Goal: Task Accomplishment & Management: Manage account settings

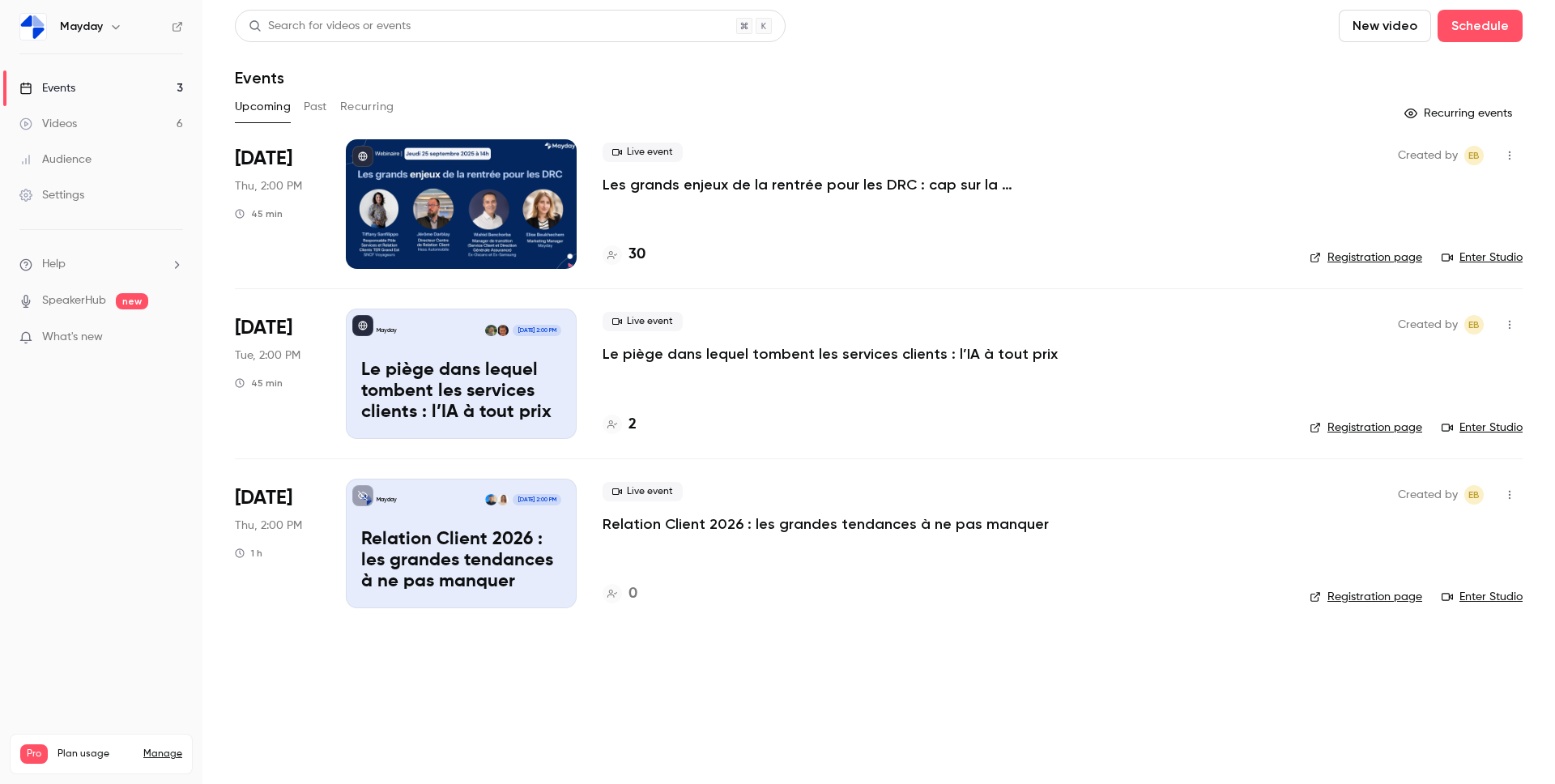
click at [492, 373] on p "Le piège dans lequel tombent les services clients : l’IA à tout prix" at bounding box center [461, 391] width 200 height 62
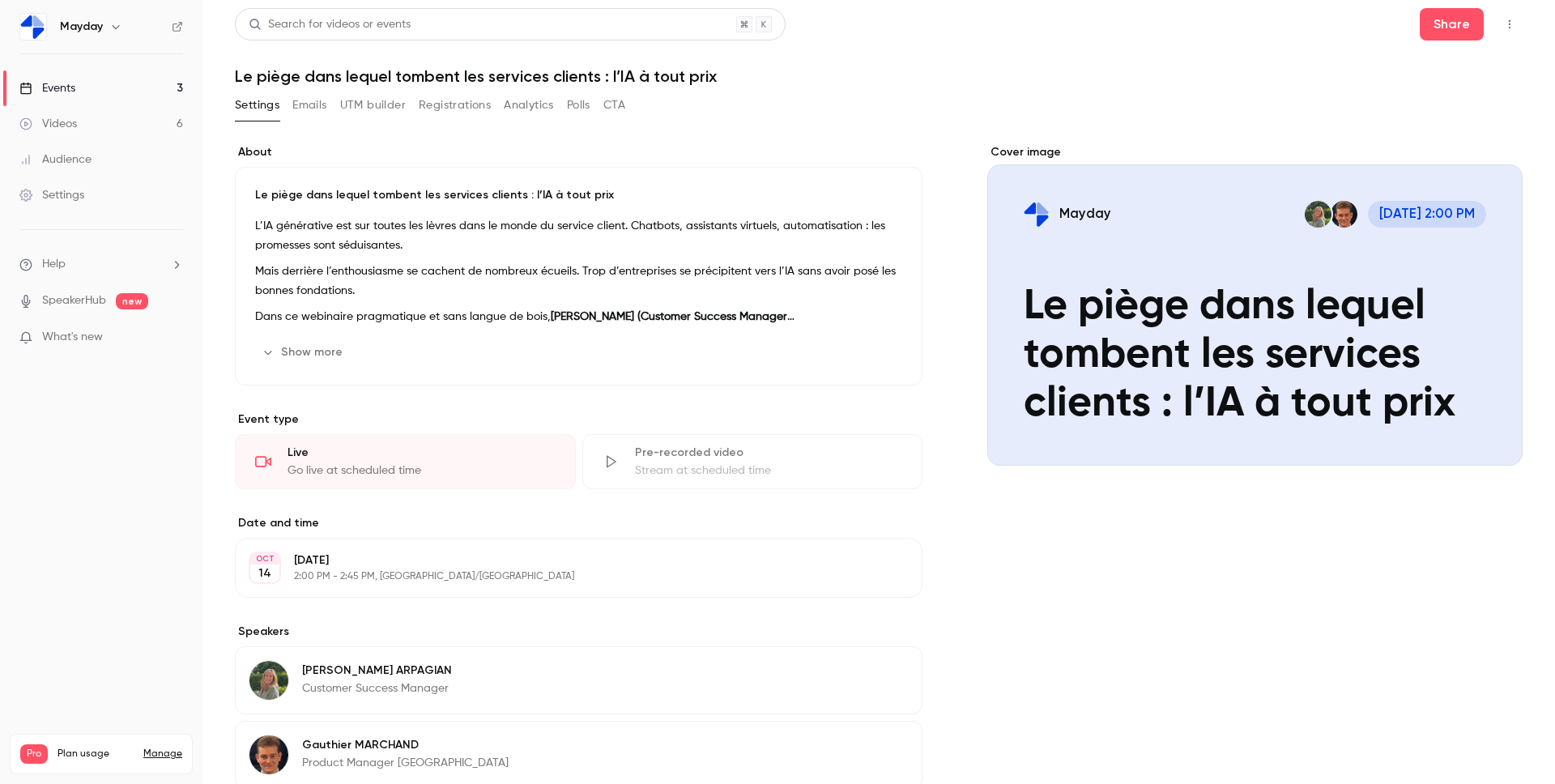
scroll to position [180, 0]
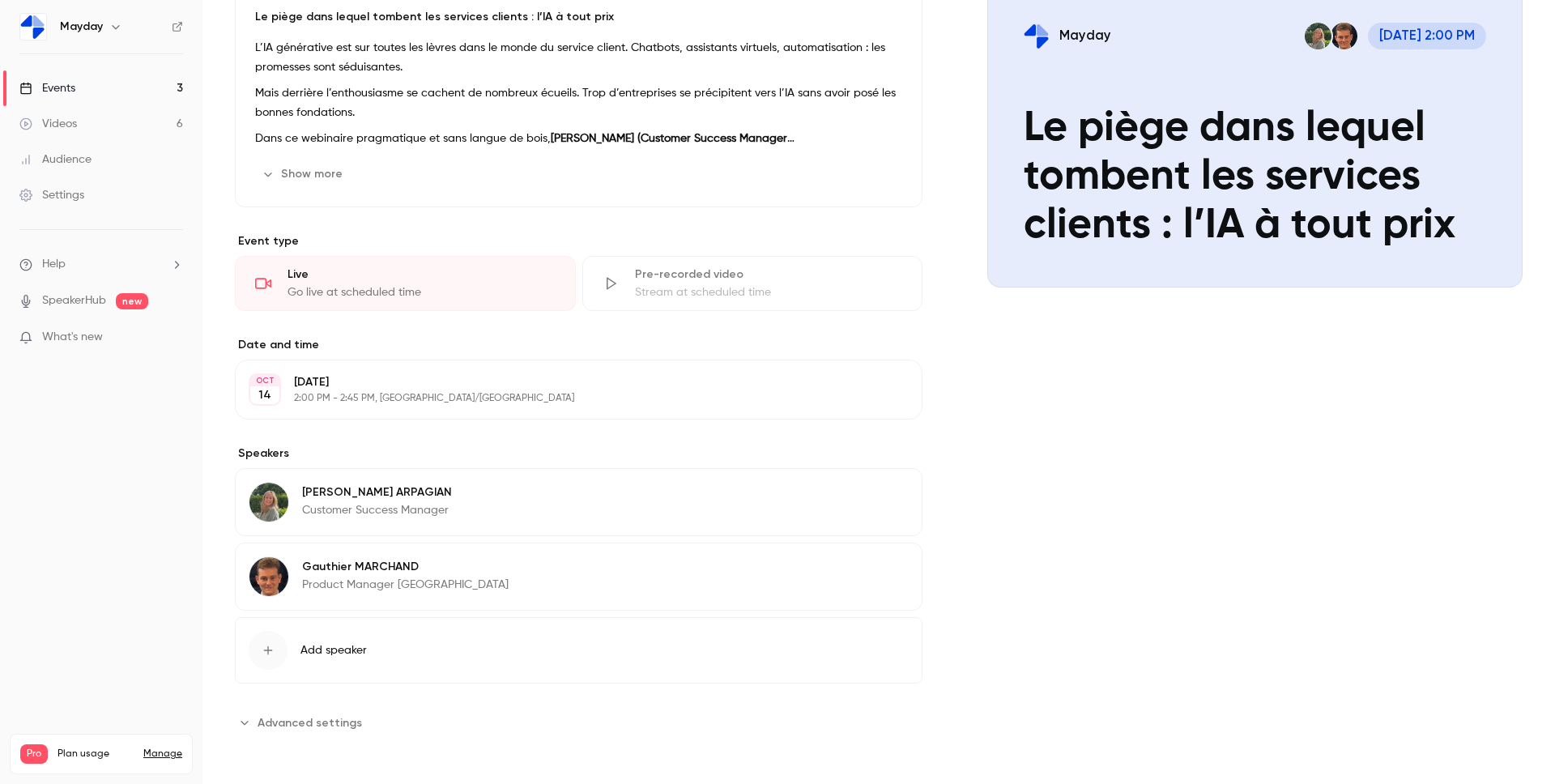
click at [881, 497] on button "Edit" at bounding box center [880, 495] width 59 height 26
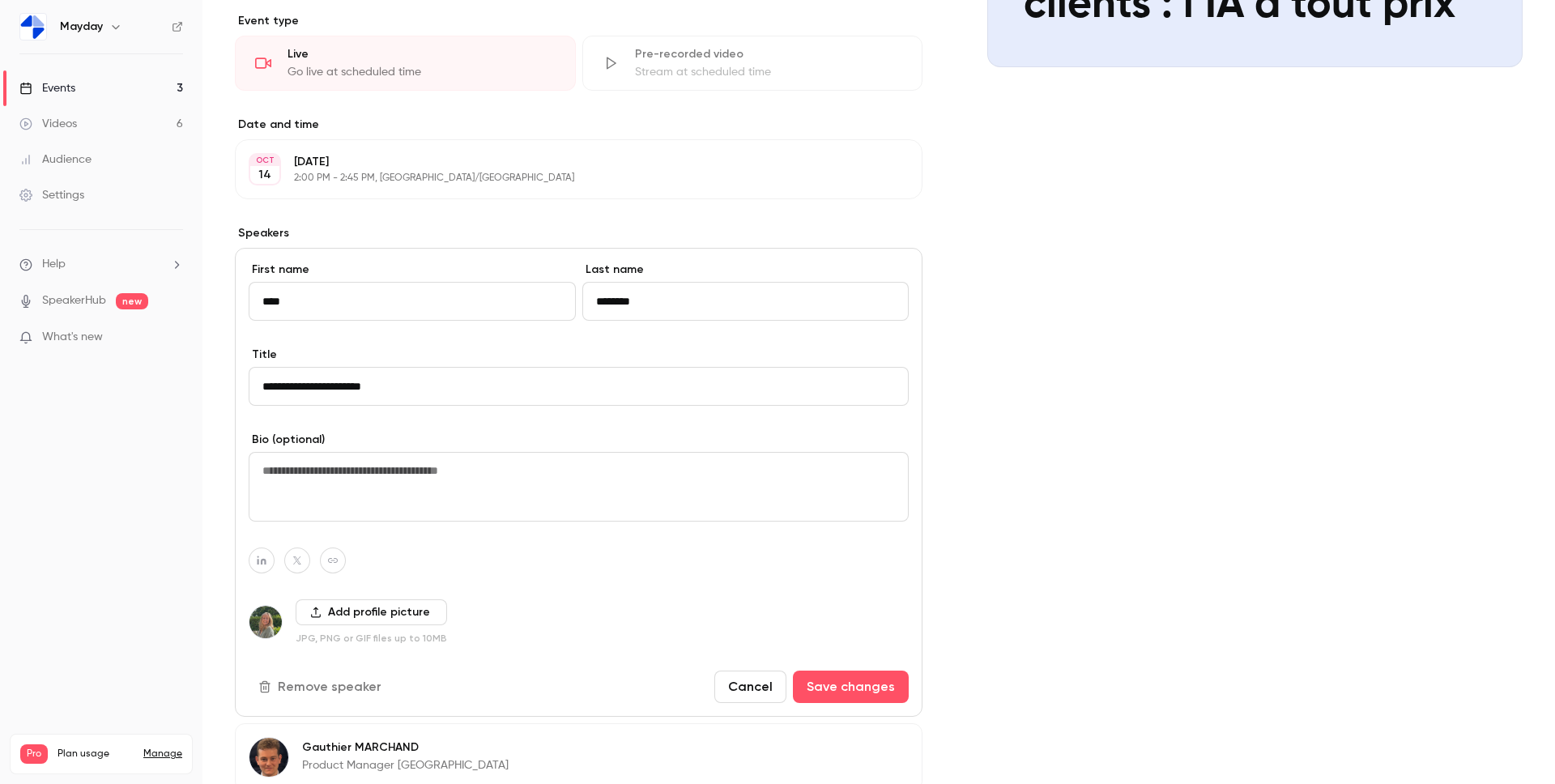
scroll to position [505, 0]
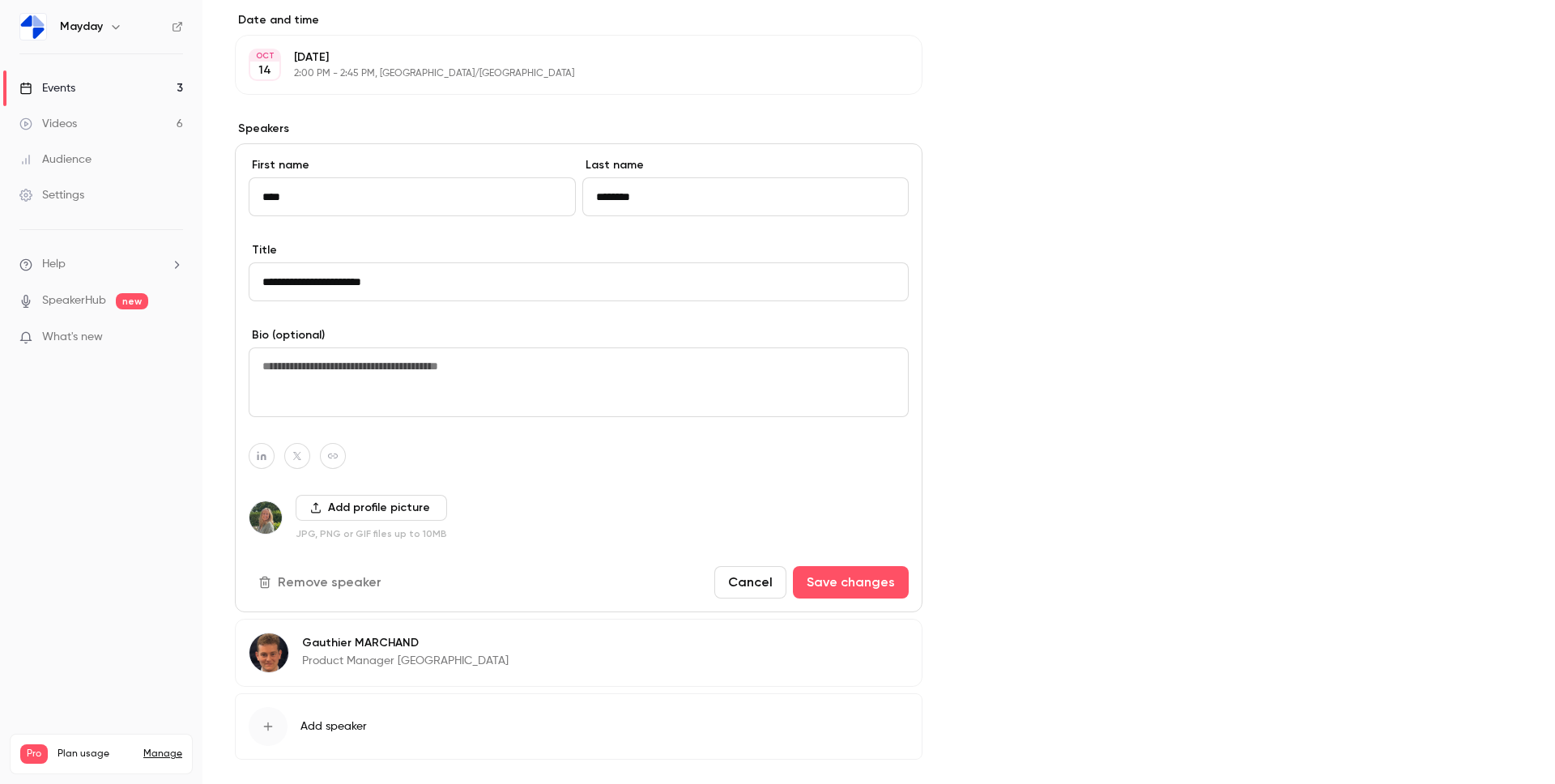
click at [359, 506] on button "Add profile picture" at bounding box center [370, 508] width 151 height 26
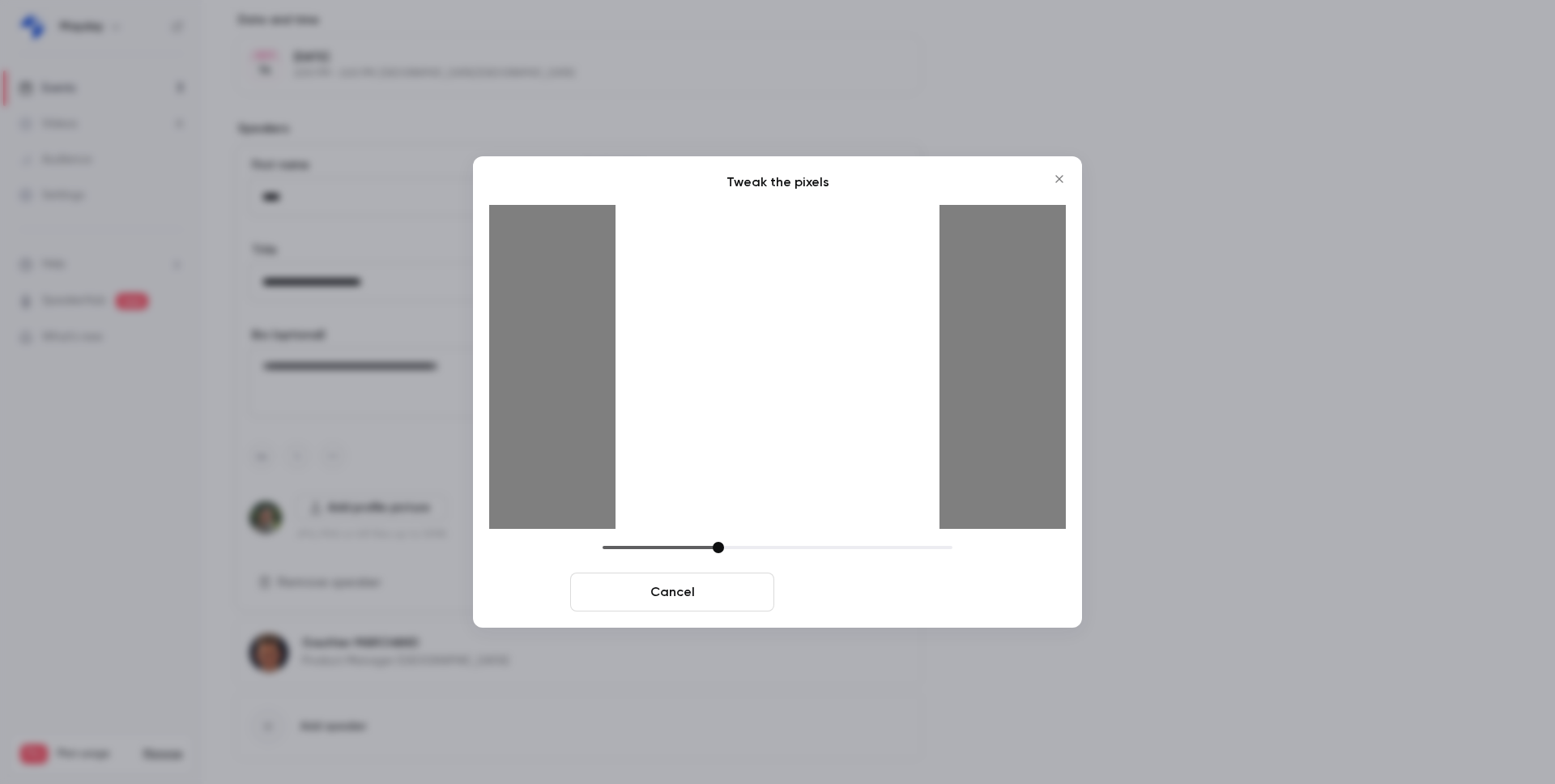
click at [915, 584] on button "Crop and save" at bounding box center [883, 592] width 204 height 39
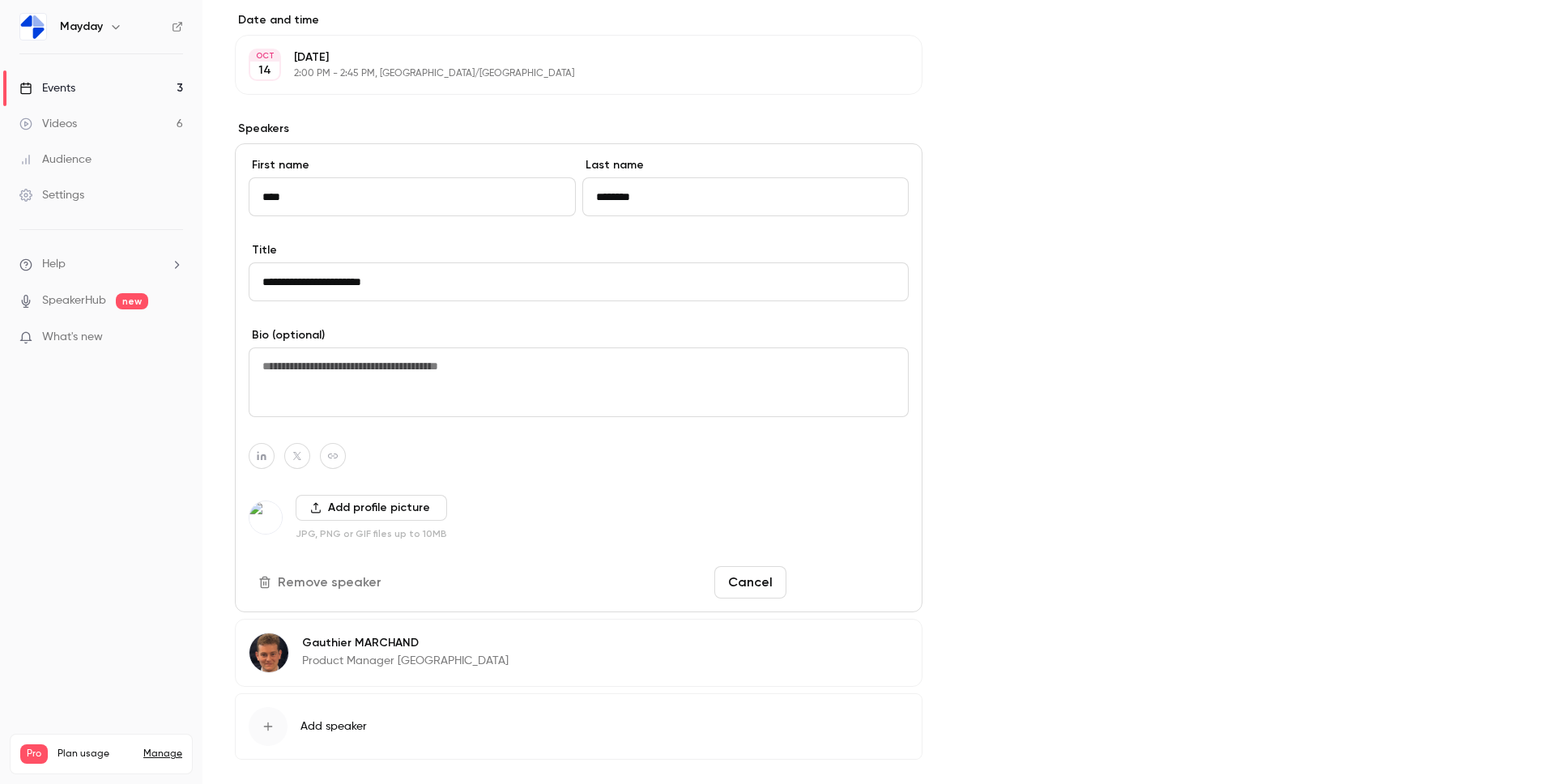
click at [850, 584] on button "Save changes" at bounding box center [851, 581] width 116 height 32
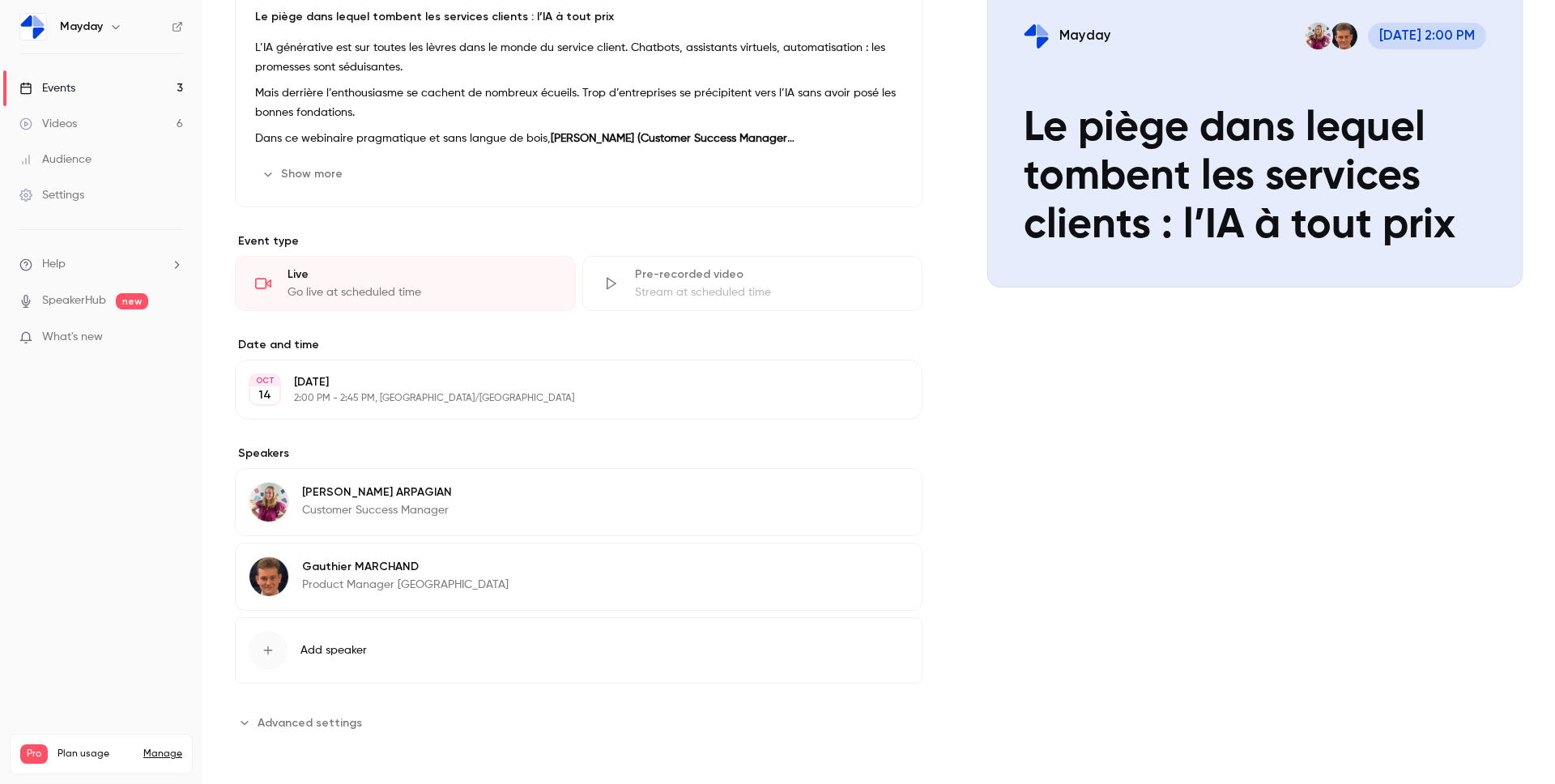
click at [876, 574] on button "Edit" at bounding box center [880, 569] width 59 height 26
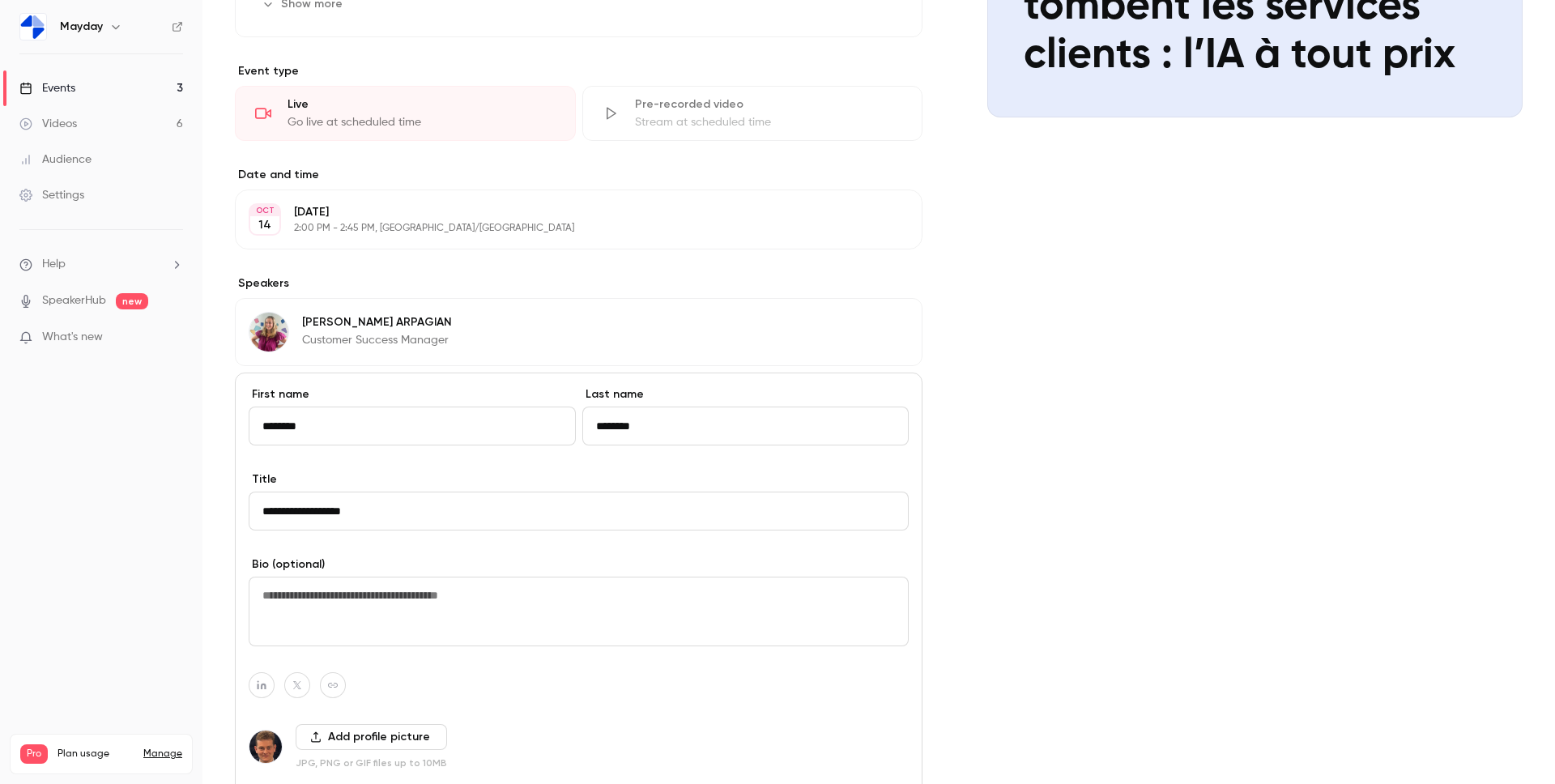
scroll to position [581, 0]
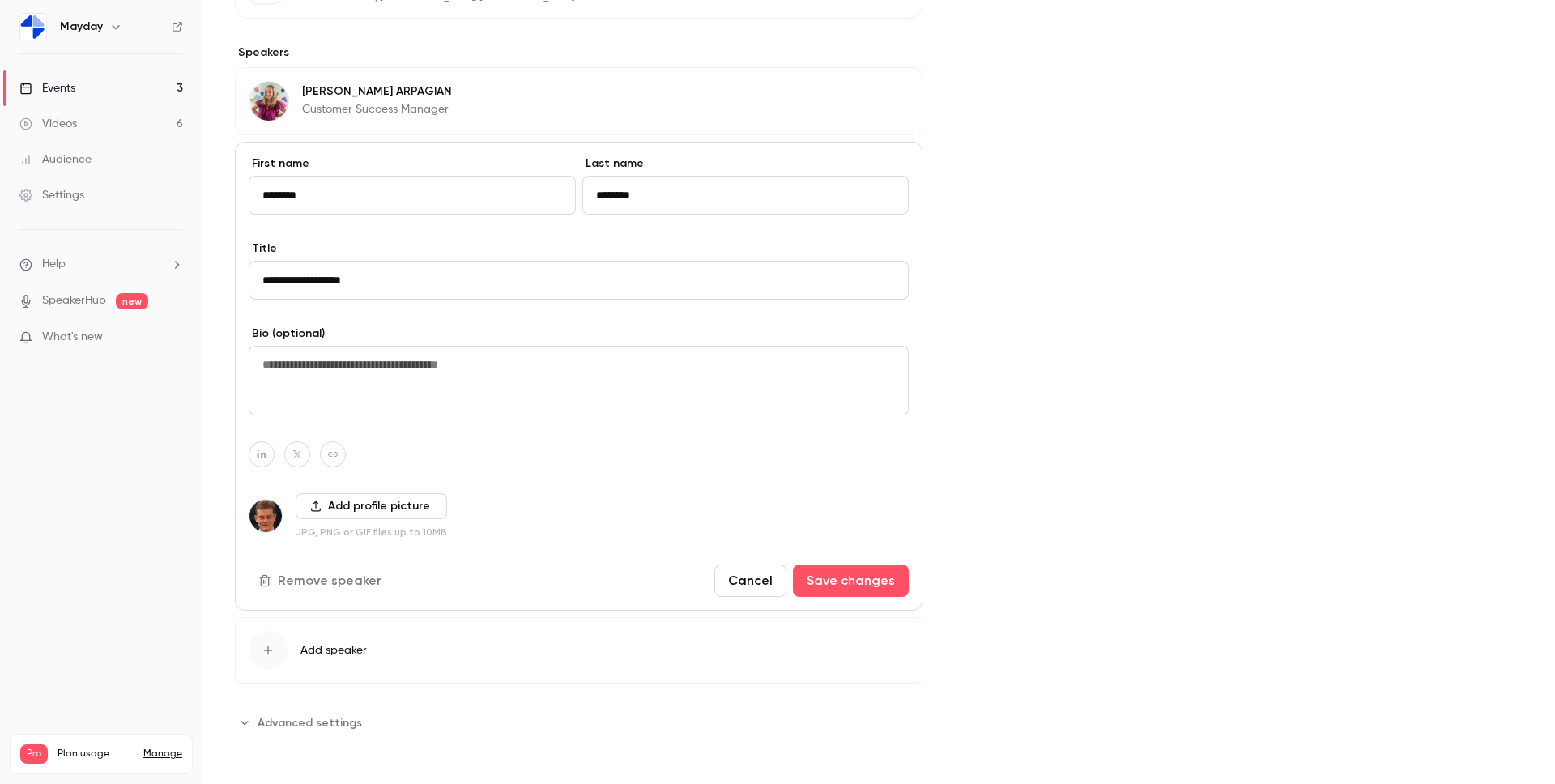
click at [410, 503] on button "Add profile picture" at bounding box center [370, 506] width 151 height 26
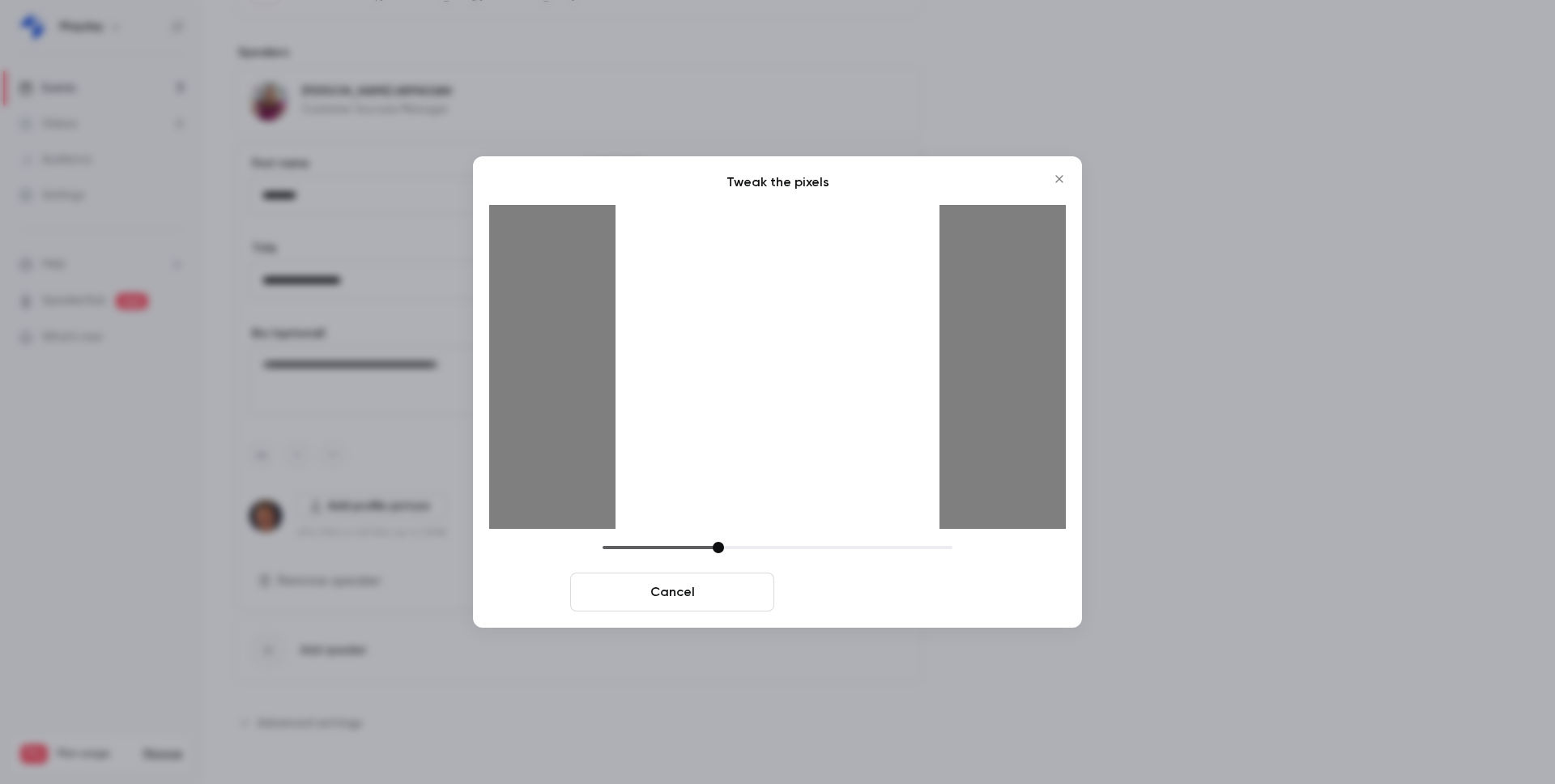
click at [826, 608] on button "Crop and save" at bounding box center [883, 592] width 204 height 39
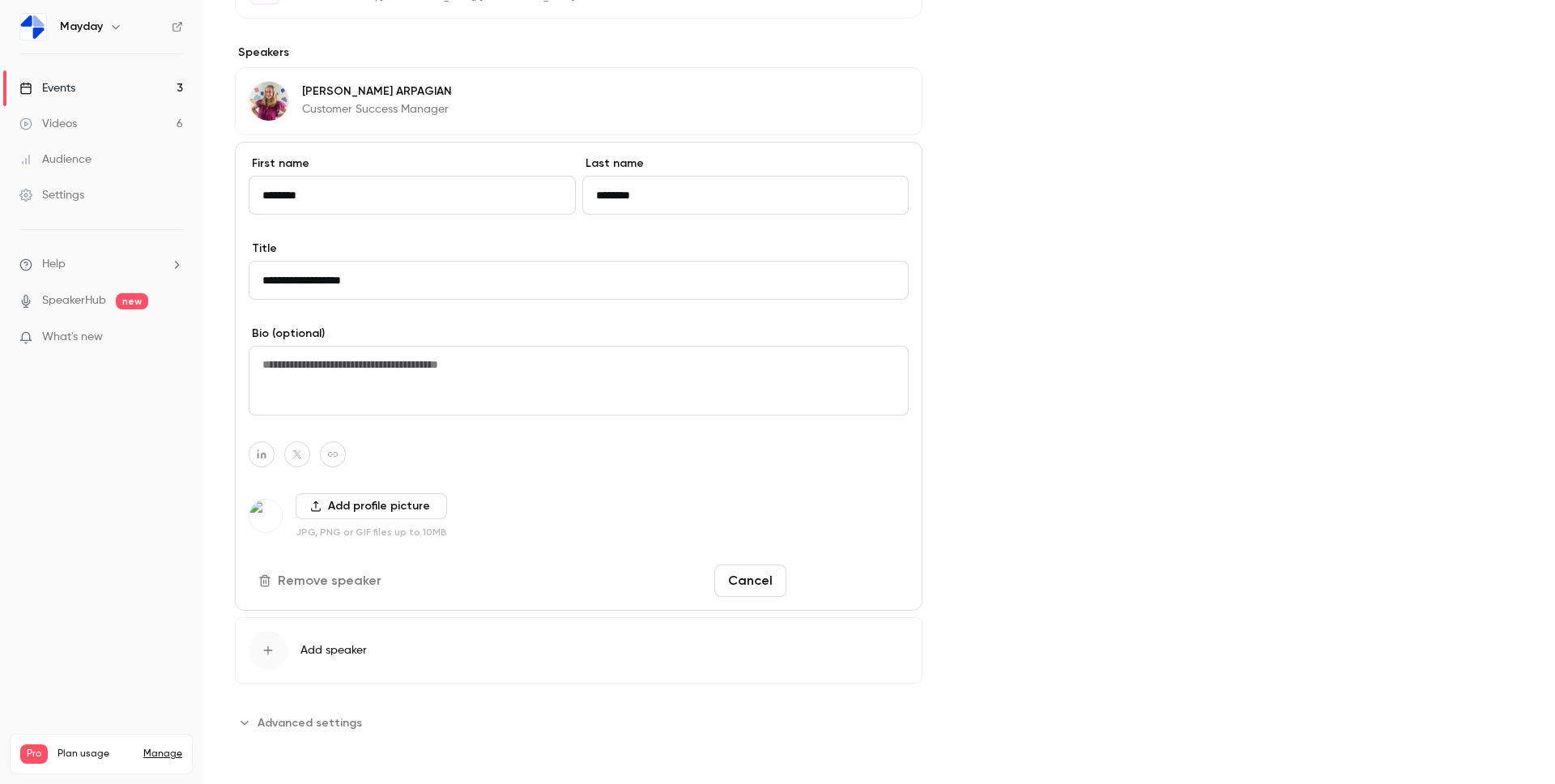
click at [870, 591] on button "Save changes" at bounding box center [851, 580] width 116 height 32
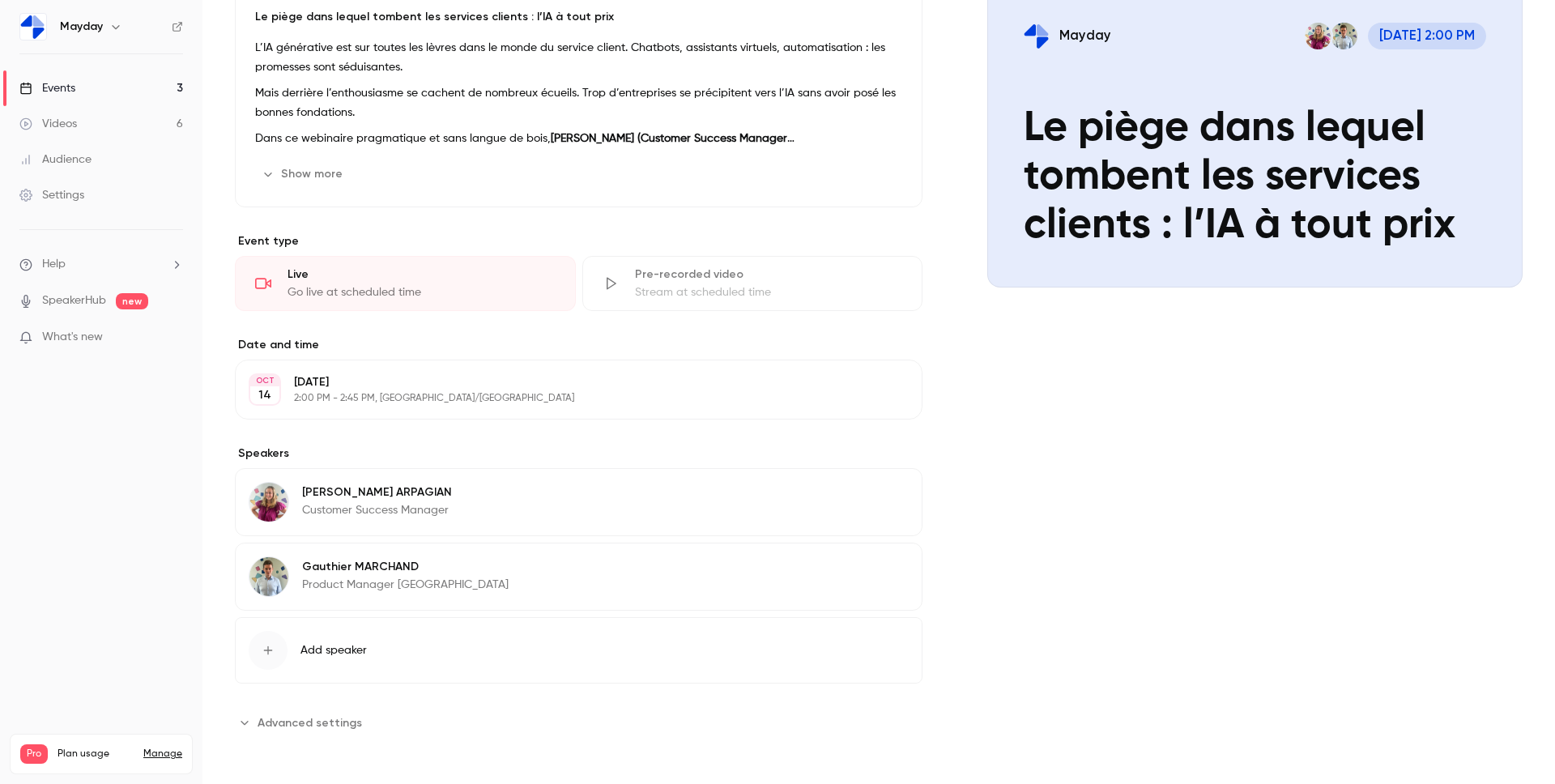
scroll to position [0, 0]
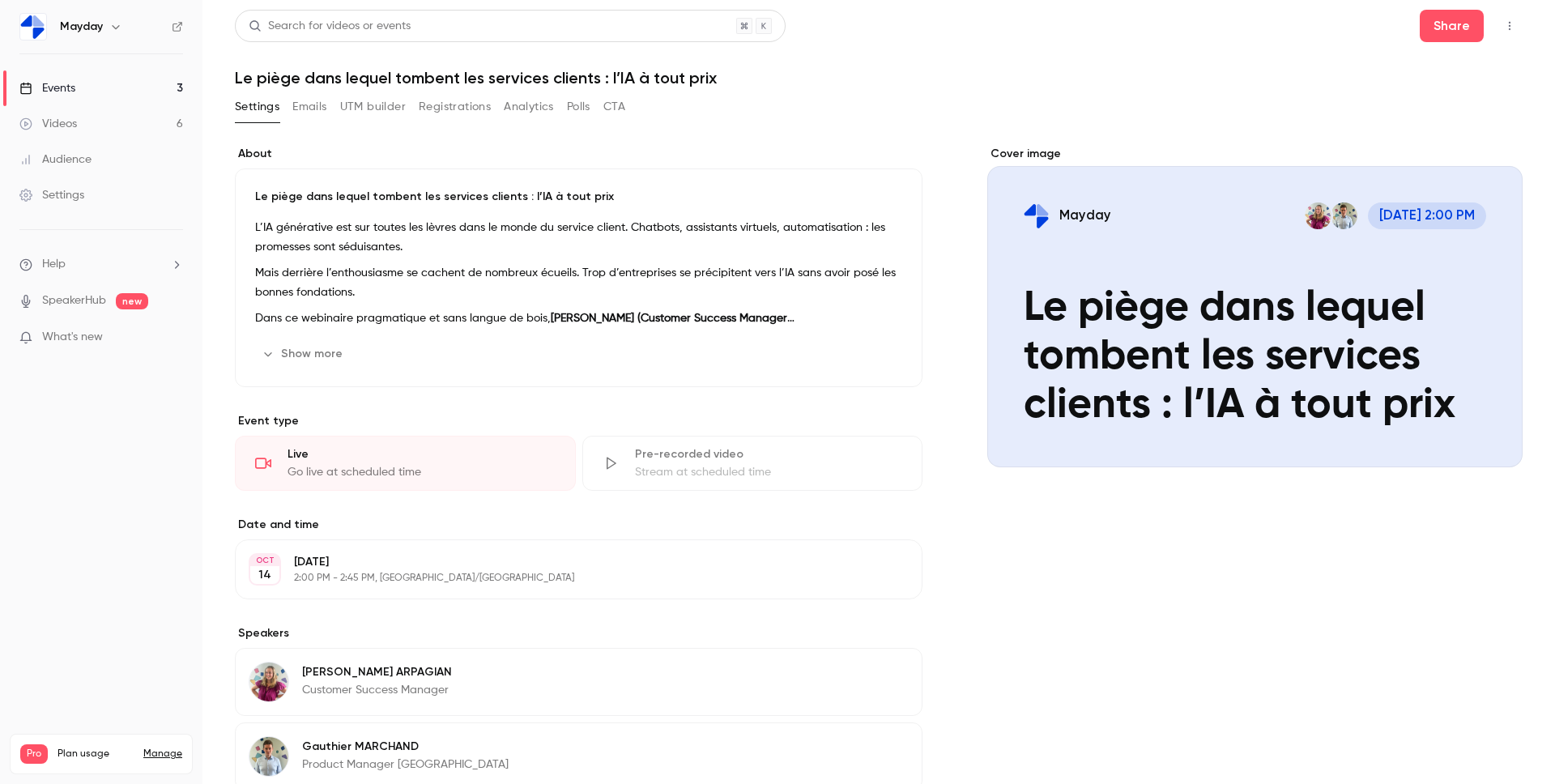
click at [1493, 439] on icon "Cover image" at bounding box center [1494, 437] width 17 height 13
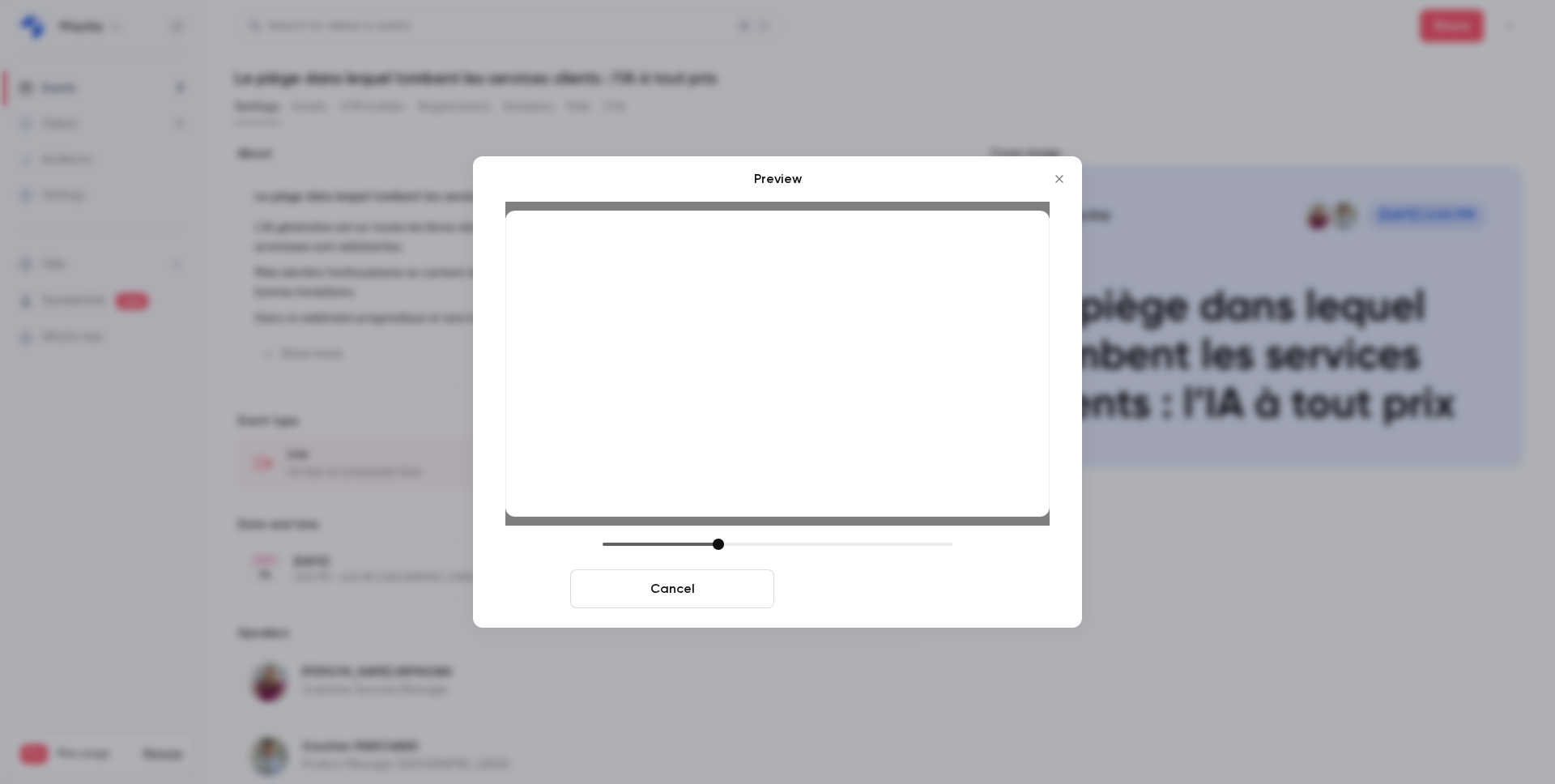
click at [901, 599] on button "Save cover" at bounding box center [883, 588] width 204 height 39
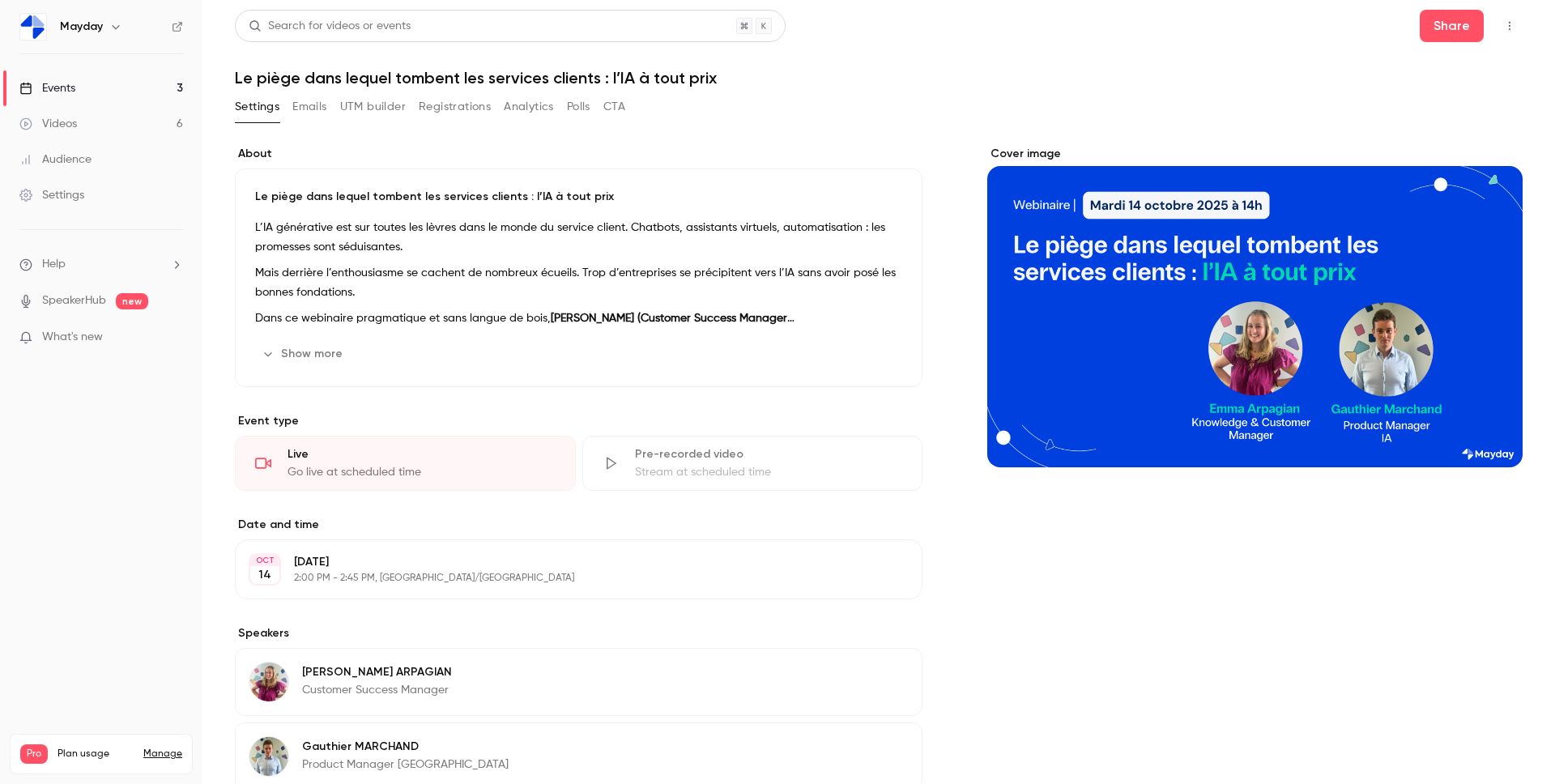
click at [159, 93] on link "Events 3" at bounding box center [101, 88] width 203 height 36
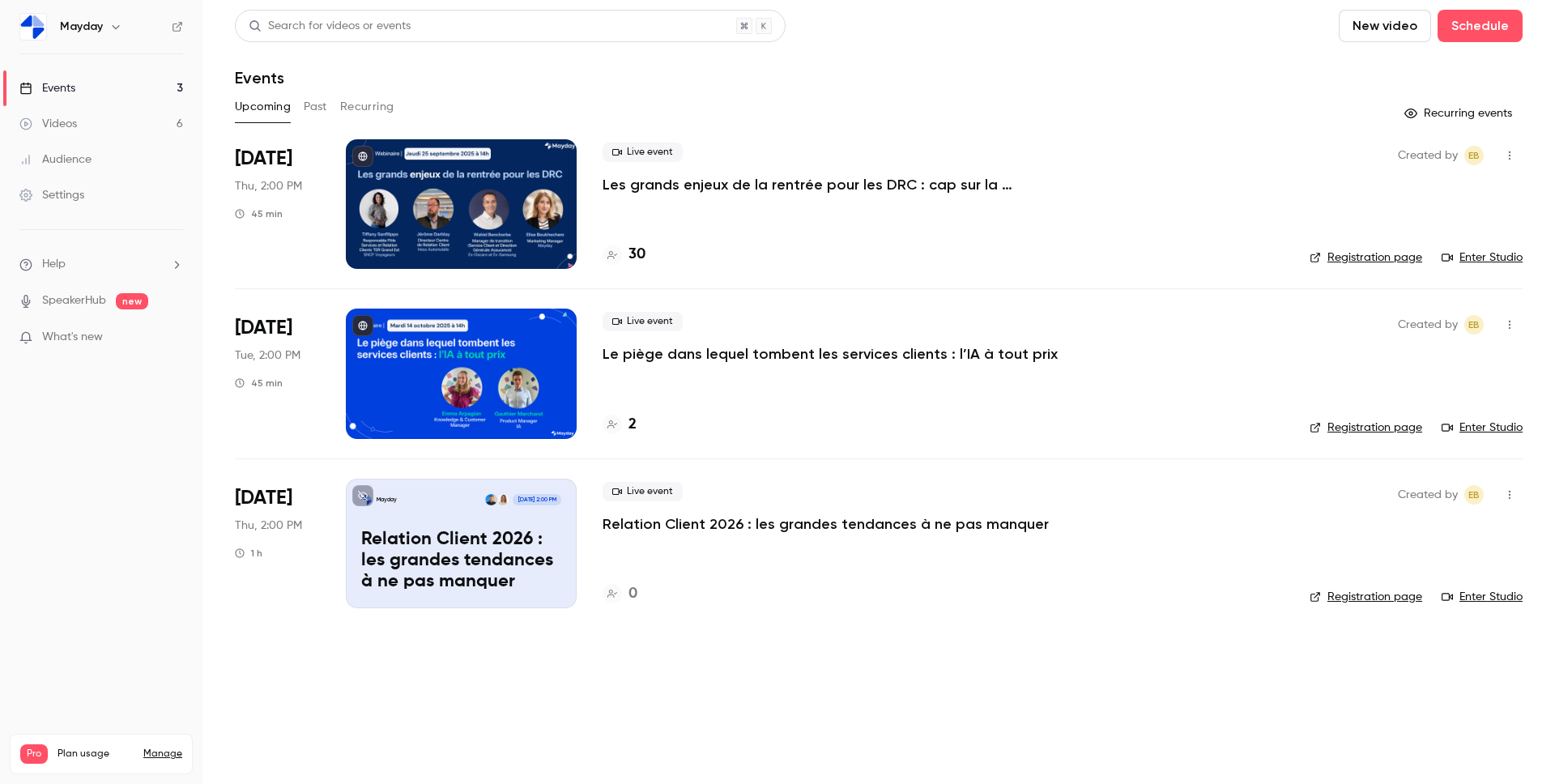
click at [635, 420] on h4 "2" at bounding box center [632, 424] width 8 height 22
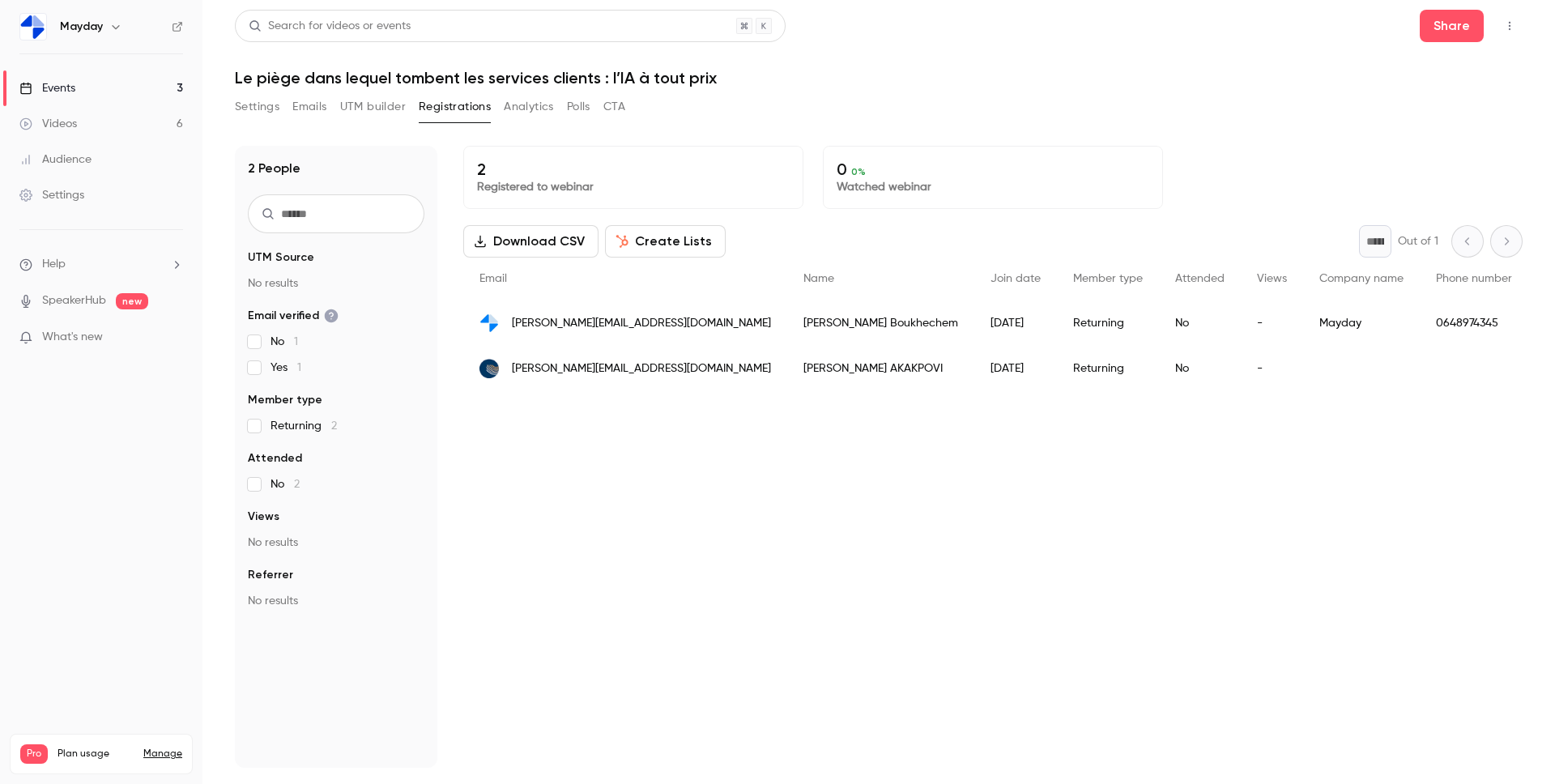
click at [631, 540] on div "2 Registered to webinar 0 0 % Watched webinar Download CSV Create Lists * Out o…" at bounding box center [992, 457] width 1060 height 622
click at [277, 106] on button "Settings" at bounding box center [257, 107] width 45 height 26
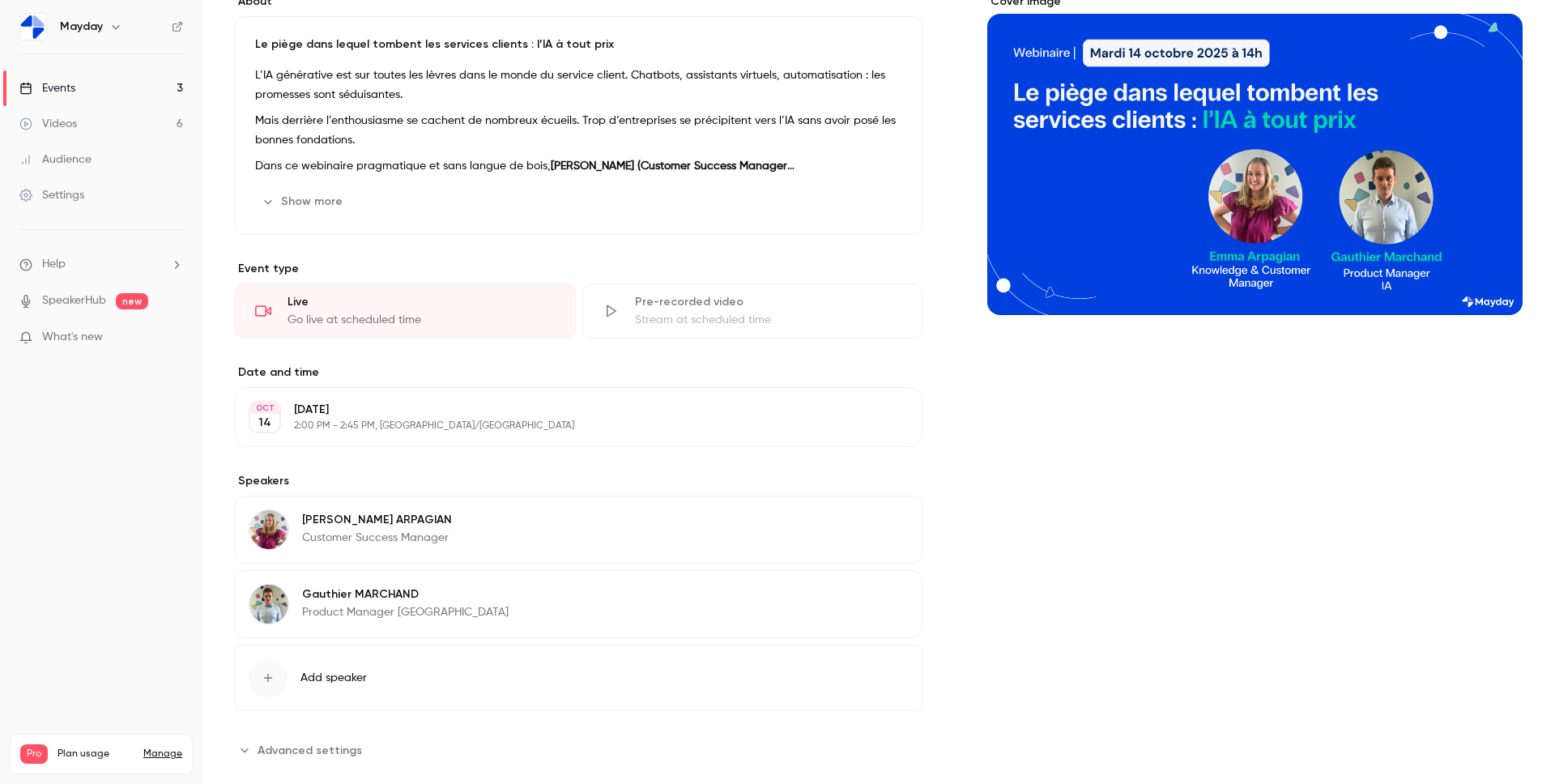
scroll to position [158, 0]
